Goal: Information Seeking & Learning: Learn about a topic

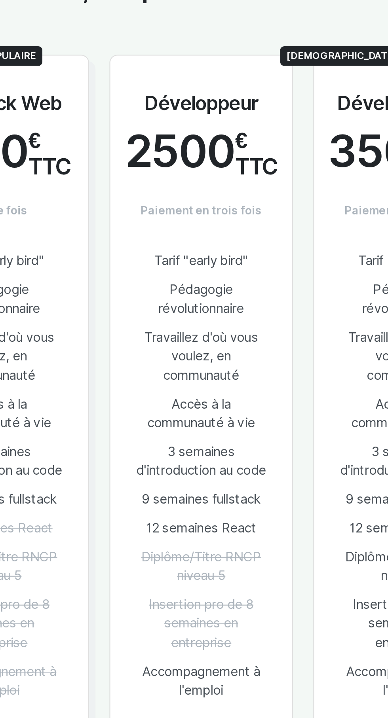
scroll to position [764, 0]
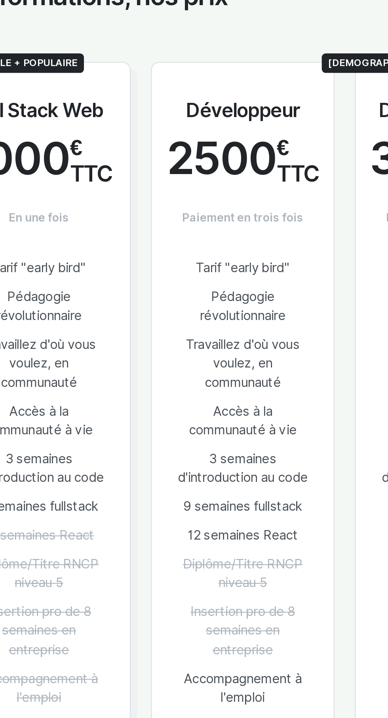
click at [193, 632] on link "En savoir plus" at bounding box center [193, 639] width 55 height 15
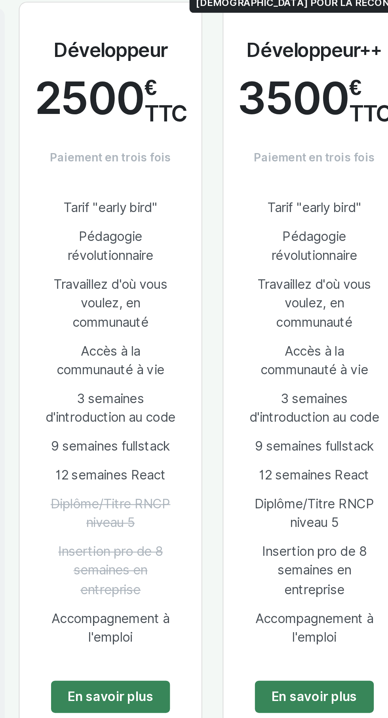
click at [284, 472] on li "Accès à la communauté à vie" at bounding box center [288, 483] width 61 height 22
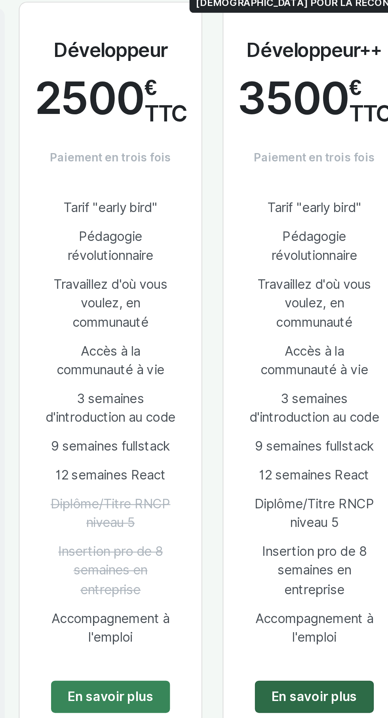
click at [287, 632] on link "En savoir plus" at bounding box center [288, 639] width 55 height 15
